Goal: Transaction & Acquisition: Purchase product/service

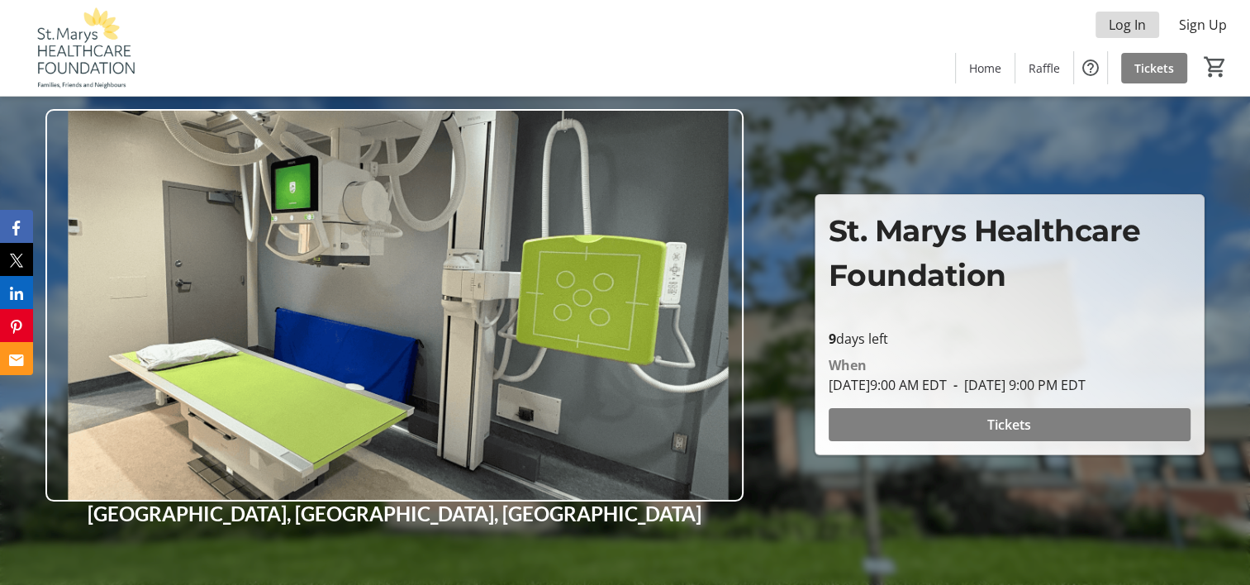
click at [1135, 21] on span "Log In" at bounding box center [1127, 25] width 37 height 20
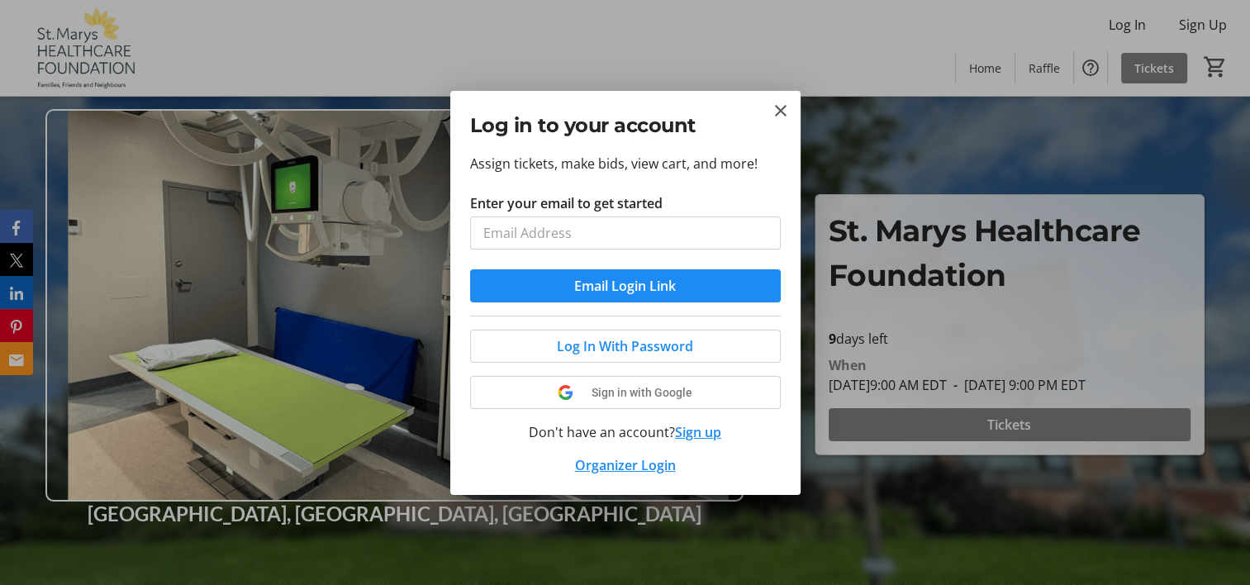
click at [484, 221] on input "Enter your email to get started" at bounding box center [625, 232] width 311 height 33
type input "[PERSON_NAME][EMAIL_ADDRESS][DOMAIN_NAME]"
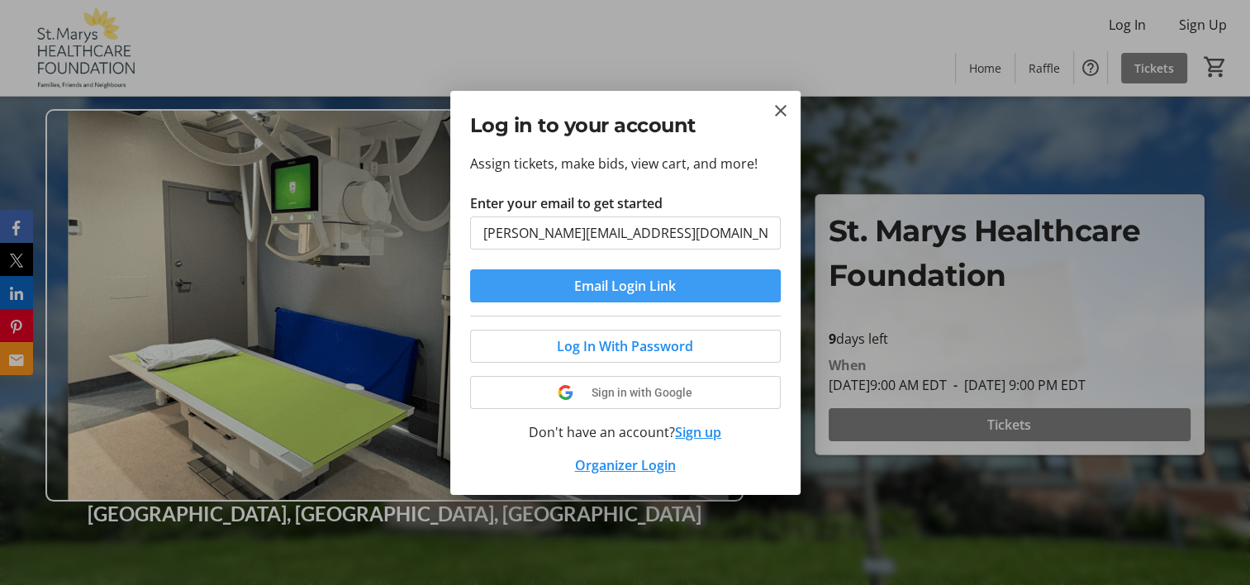
click at [531, 295] on span "submit" at bounding box center [625, 286] width 311 height 40
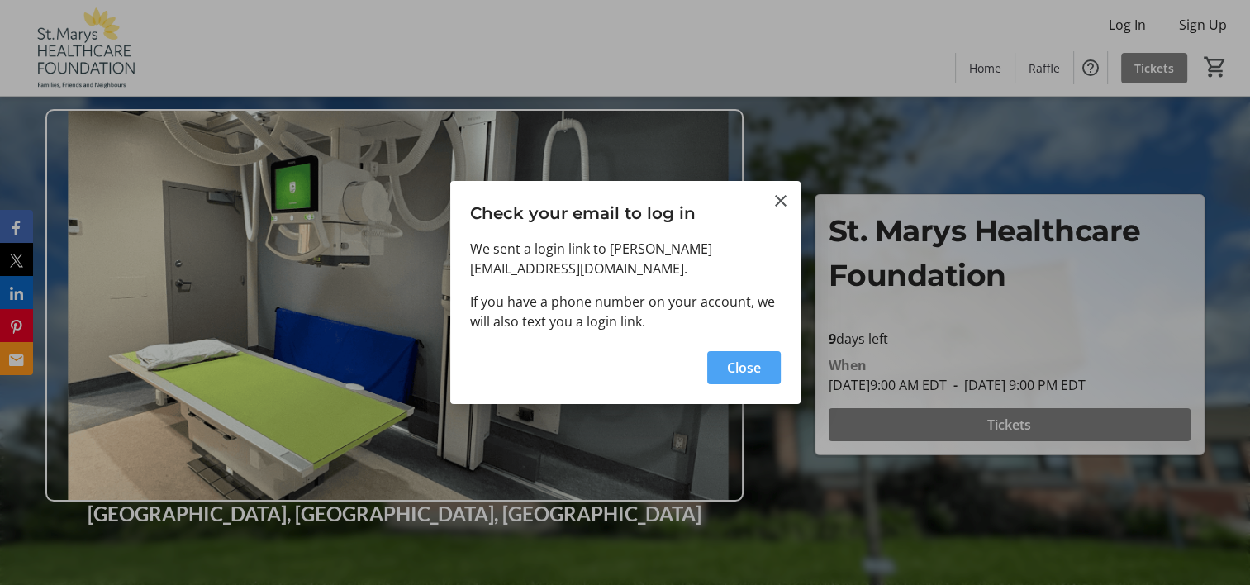
click at [737, 361] on span "Close" at bounding box center [744, 368] width 34 height 20
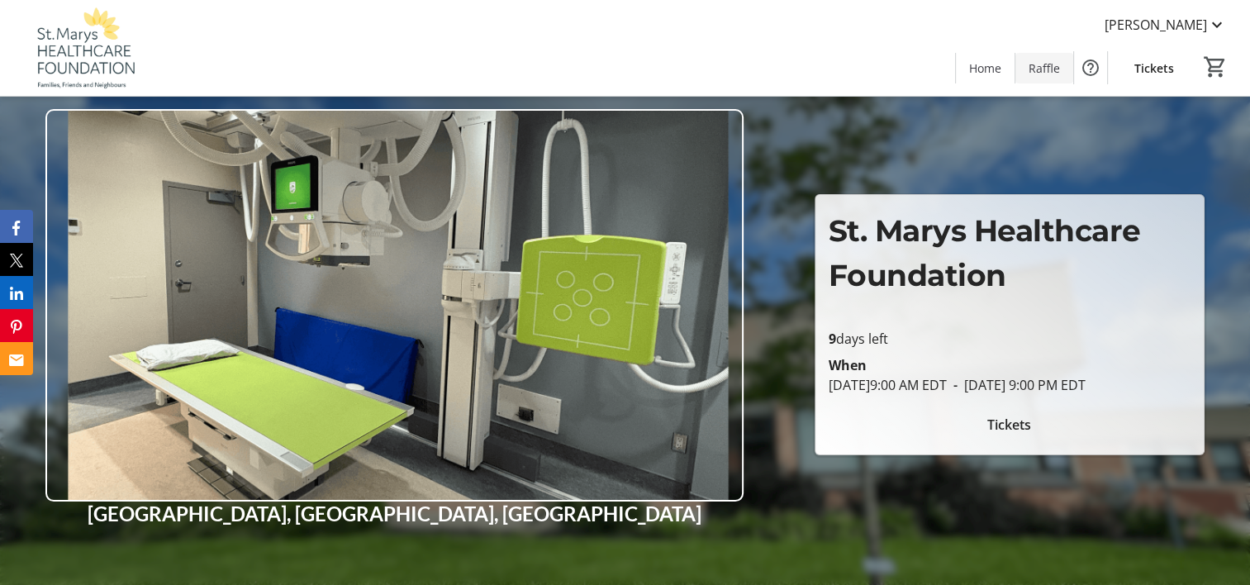
click at [1037, 65] on span "Raffle" at bounding box center [1044, 67] width 31 height 17
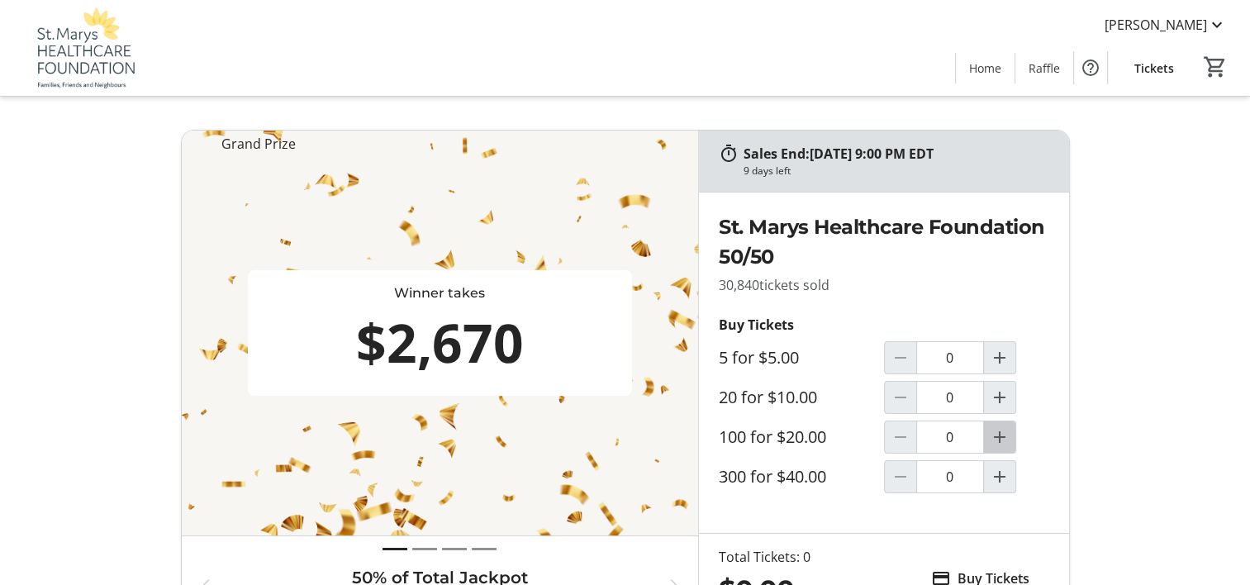
click at [999, 435] on mat-icon "Increment by one" at bounding box center [1000, 437] width 20 height 20
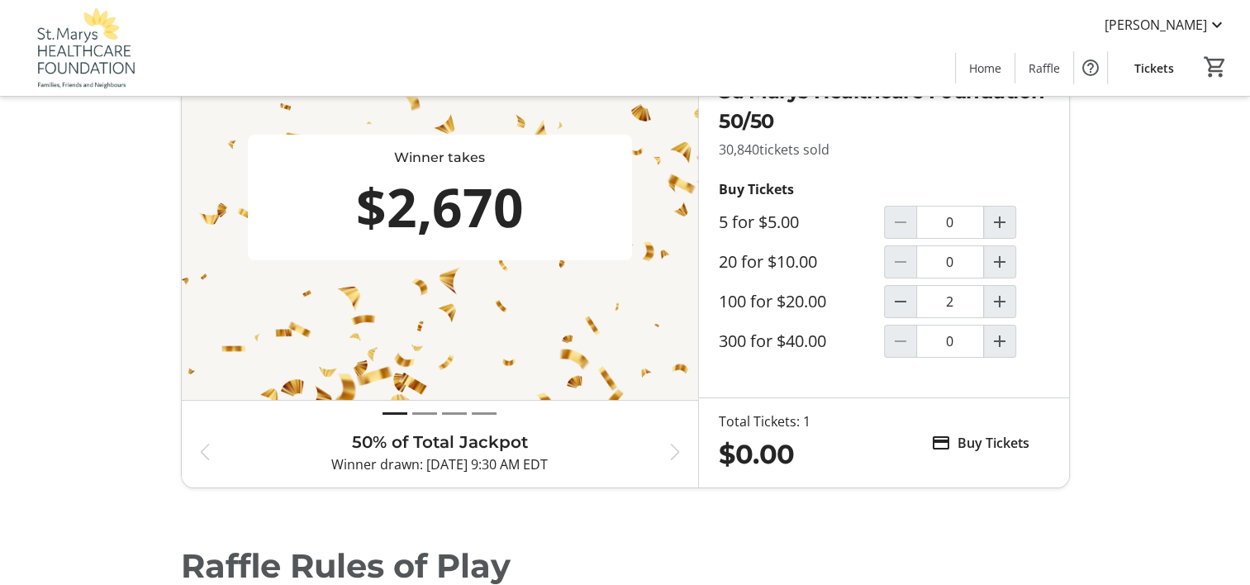
type input "1"
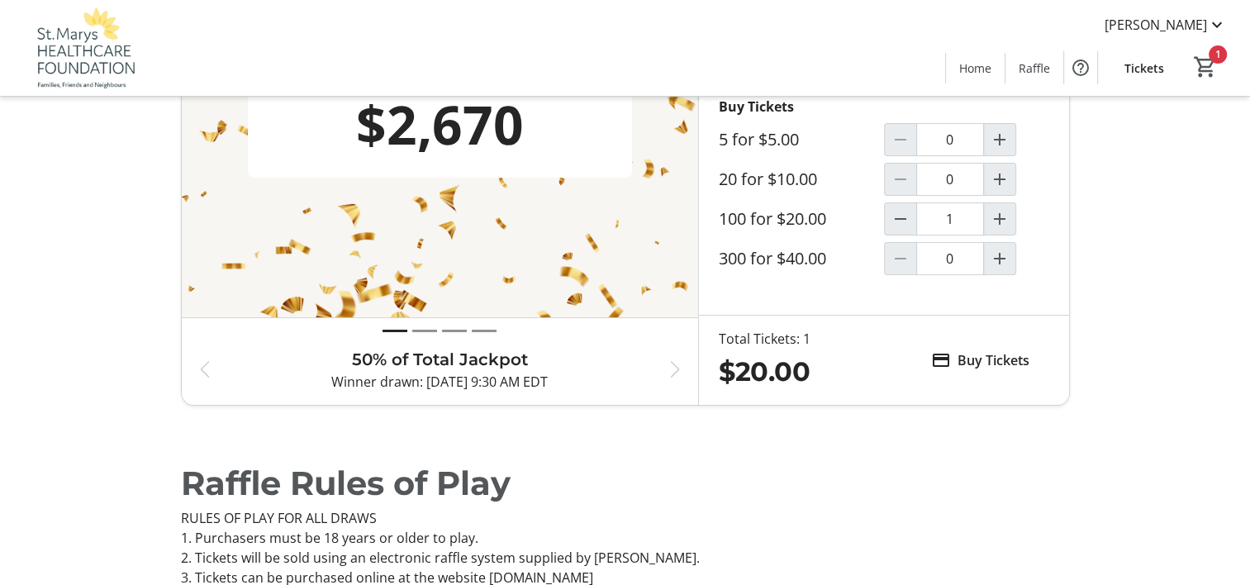
scroll to position [248, 0]
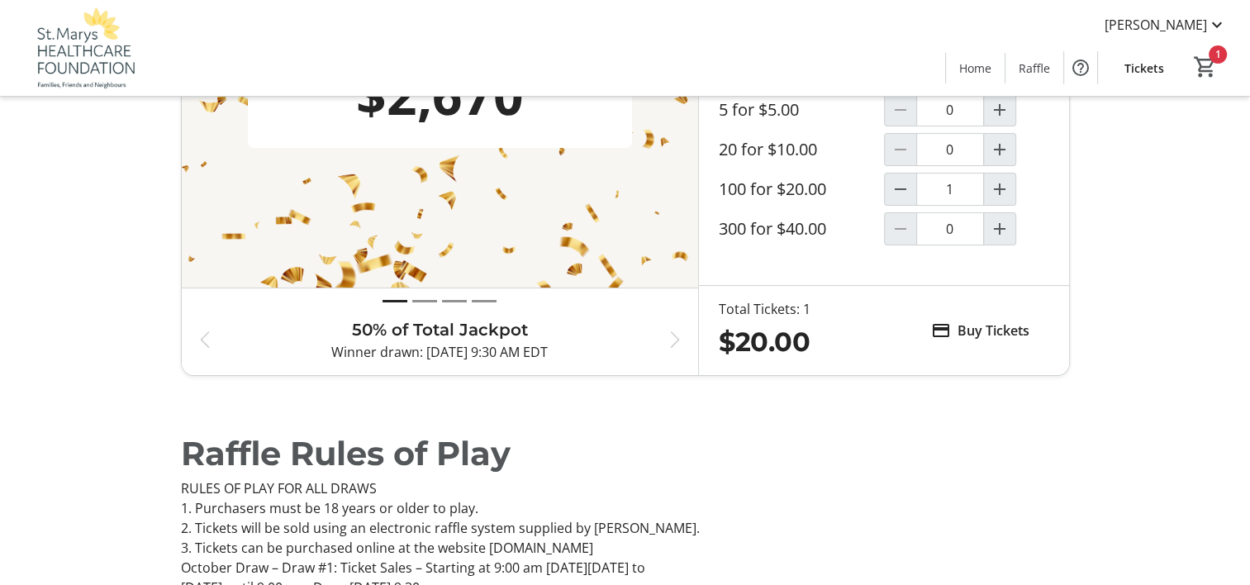
click at [975, 329] on span "Buy Tickets" at bounding box center [994, 331] width 72 height 20
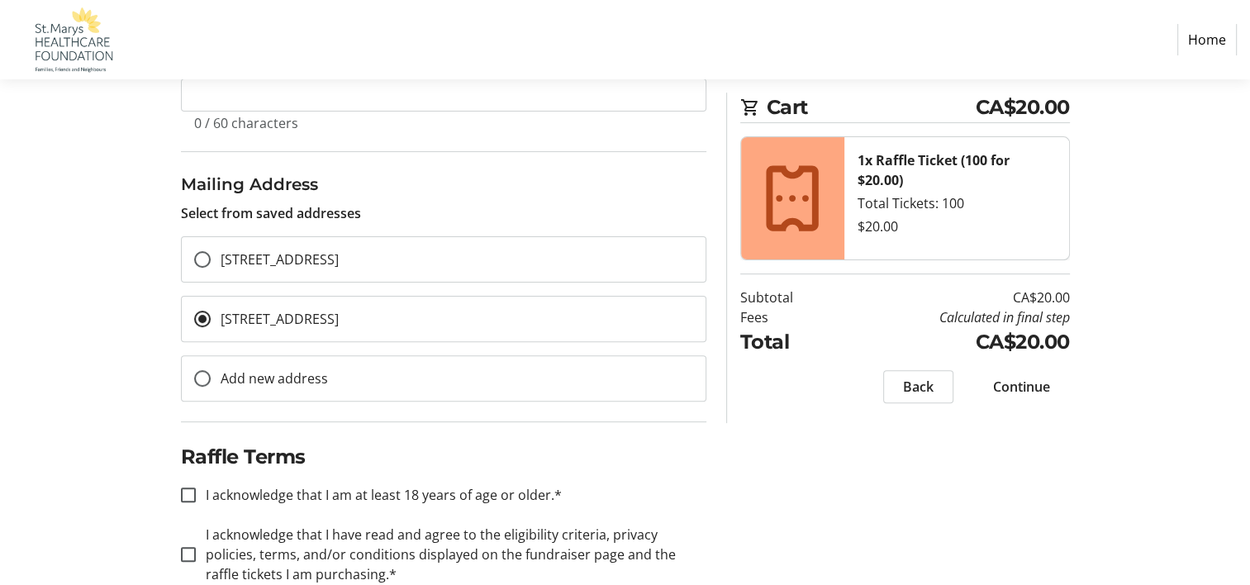
scroll to position [495, 0]
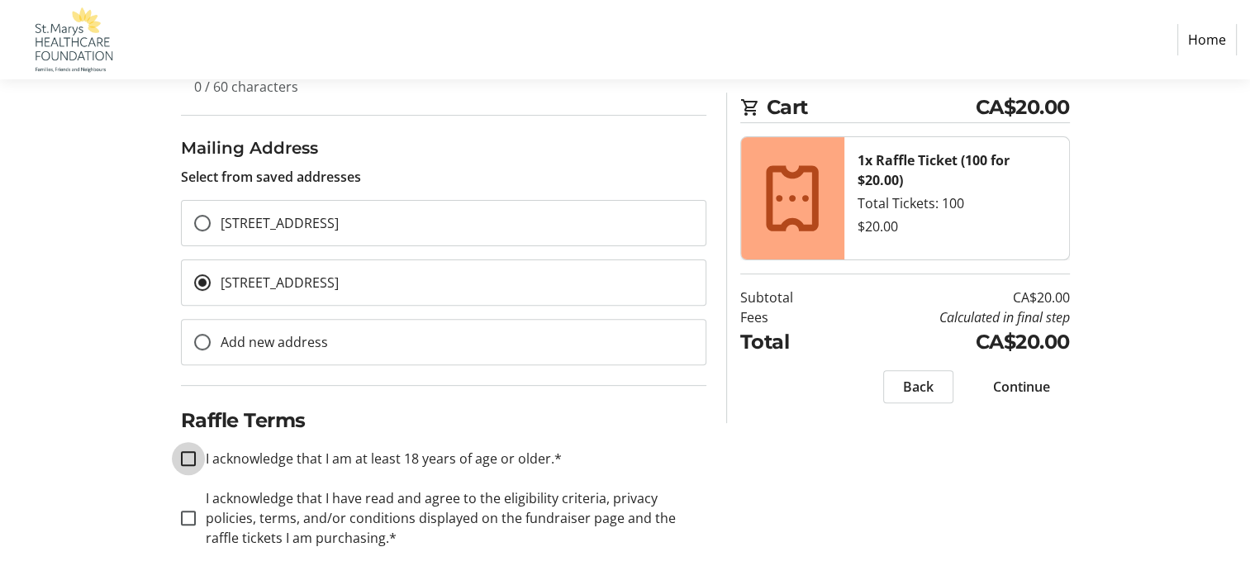
click at [192, 456] on input "I acknowledge that I am at least 18 years of age or older.*" at bounding box center [188, 458] width 15 height 15
checkbox input "true"
click at [188, 511] on input "I acknowledge that I have read and agree to the eligibility criteria, privacy p…" at bounding box center [188, 518] width 15 height 15
checkbox input "true"
click at [1014, 386] on span "Continue" at bounding box center [1021, 387] width 57 height 20
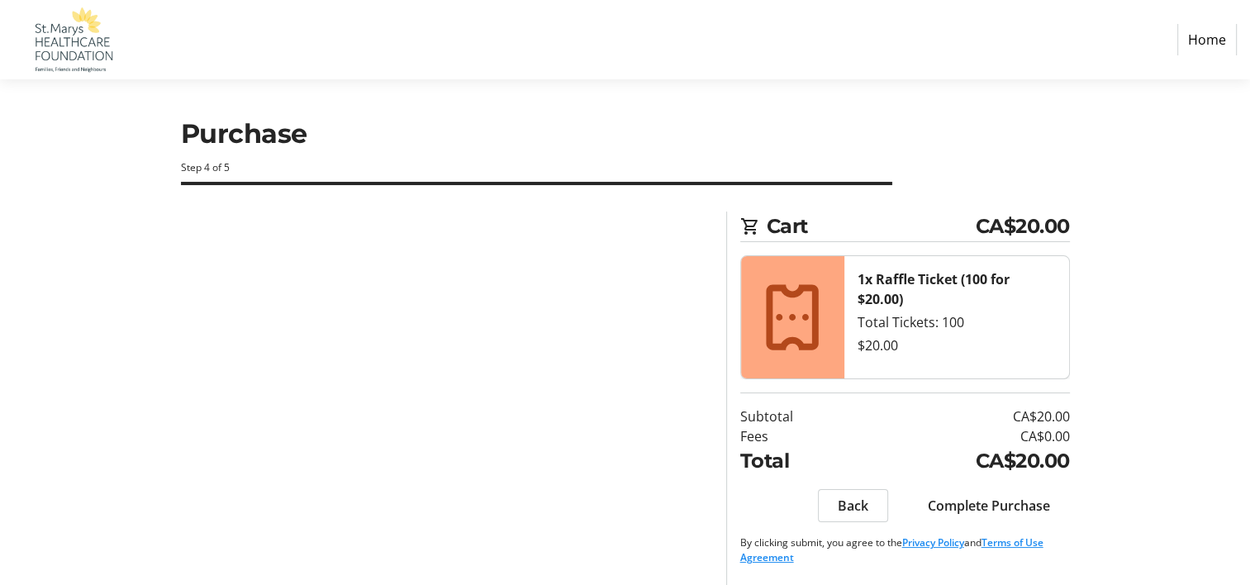
scroll to position [4, 0]
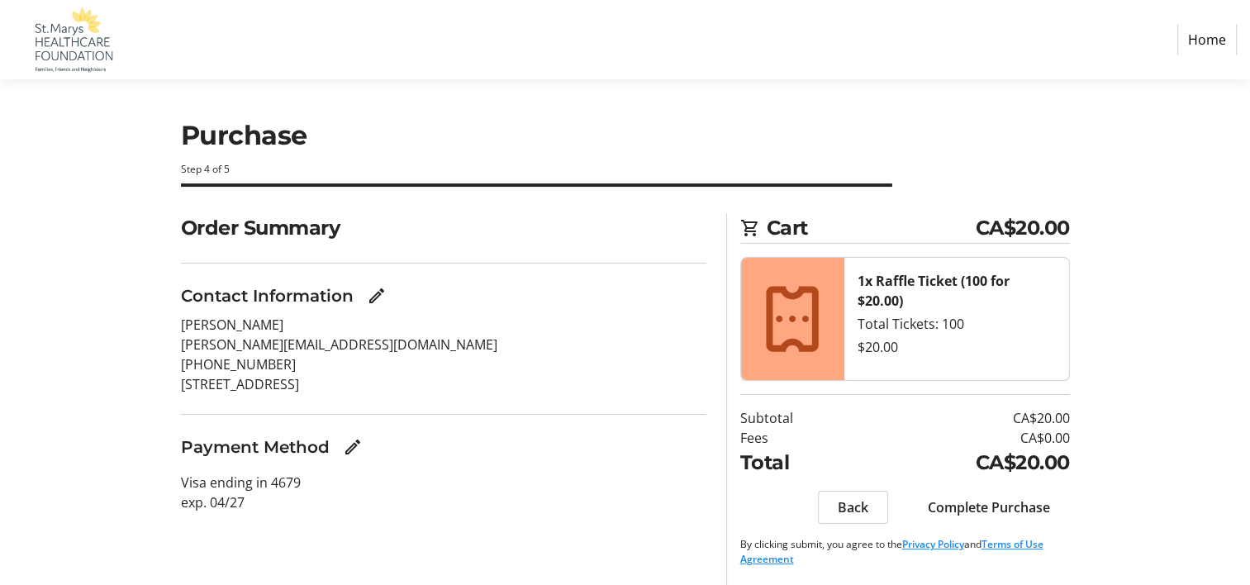
scroll to position [4, 0]
click at [980, 504] on span "Complete Purchase" at bounding box center [989, 507] width 122 height 20
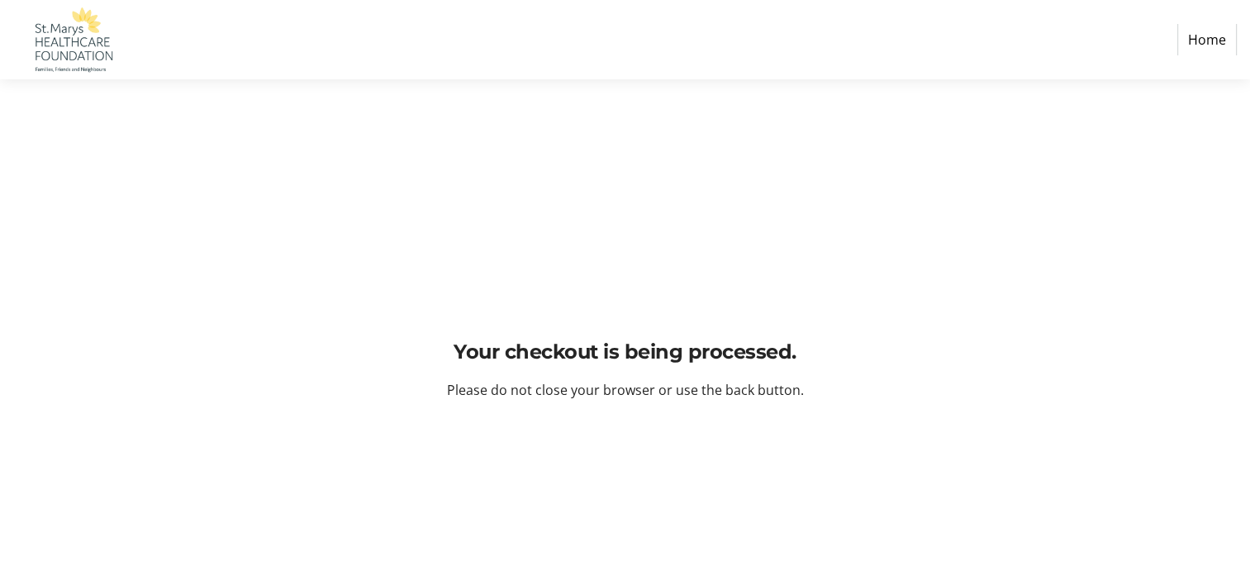
scroll to position [0, 0]
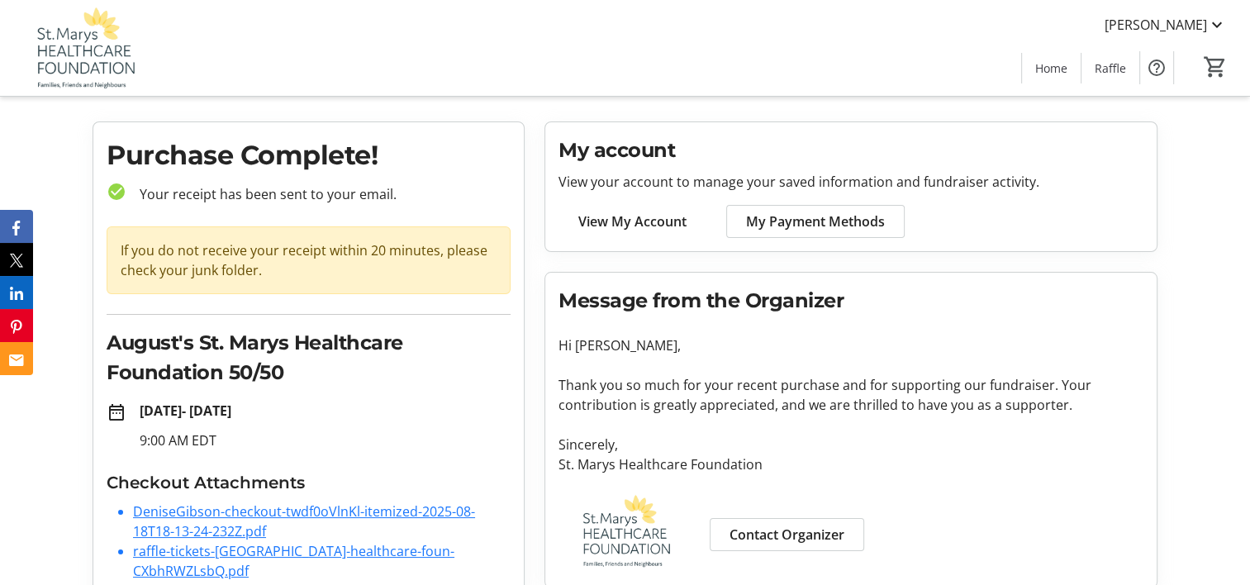
scroll to position [45, 0]
